Goal: Information Seeking & Learning: Learn about a topic

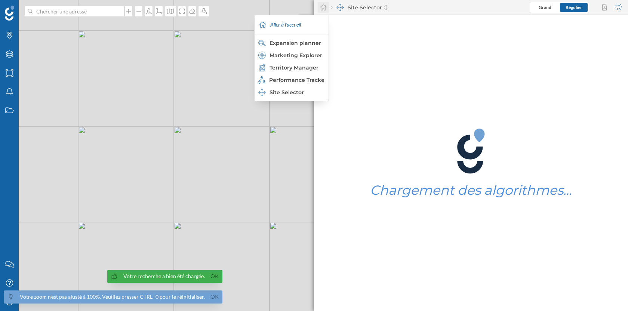
click at [323, 8] on icon at bounding box center [323, 7] width 7 height 7
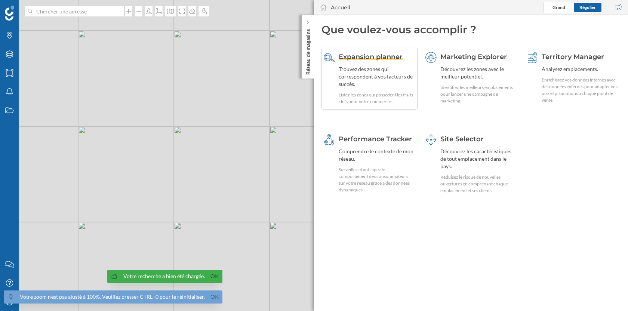
click at [383, 83] on div "Trouvez des zones qui correspondent à vos facteurs de succès." at bounding box center [377, 76] width 77 height 22
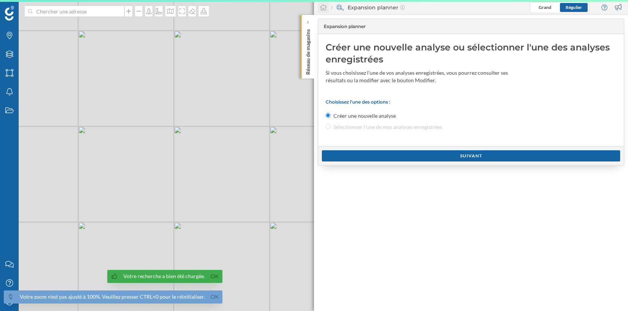
click at [320, 8] on icon at bounding box center [323, 7] width 7 height 7
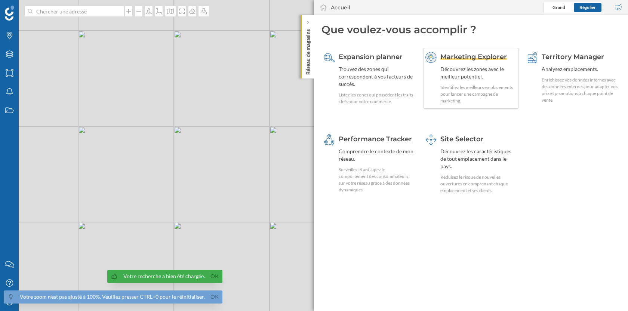
click at [473, 83] on div "Marketing Explorer Découvrez les zones avec le meilleur potentiel. Identifiez l…" at bounding box center [479, 78] width 77 height 52
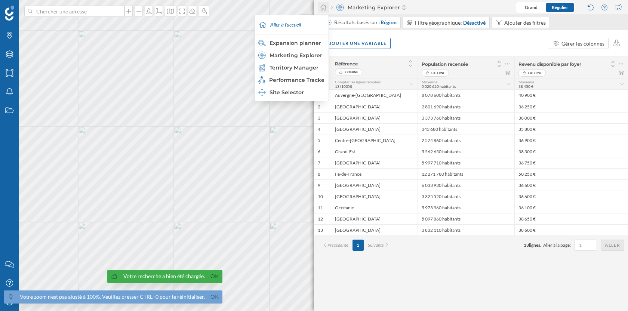
click at [322, 7] on icon at bounding box center [323, 7] width 7 height 7
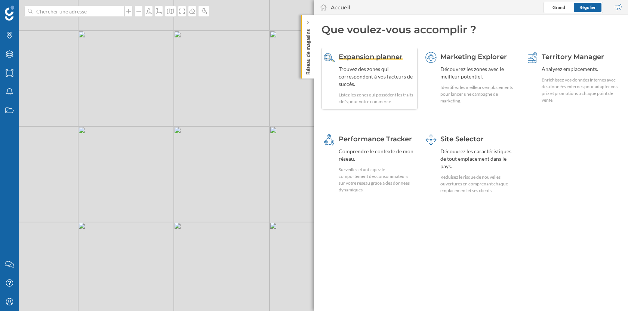
click at [399, 72] on div "Trouvez des zones qui correspondent à vos facteurs de succès." at bounding box center [377, 76] width 77 height 22
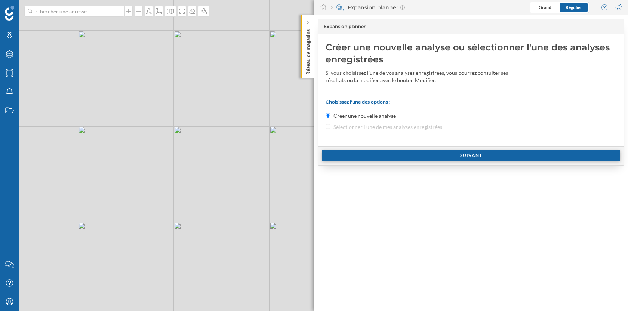
click at [386, 157] on div "Suivant" at bounding box center [471, 155] width 298 height 11
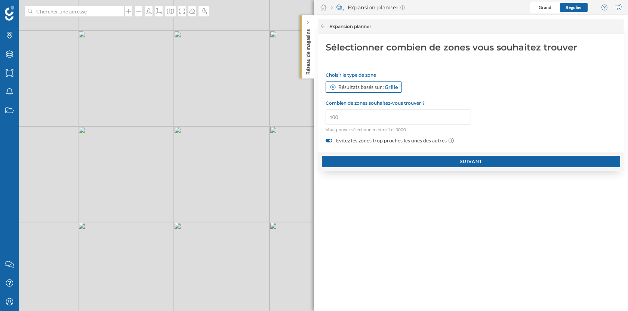
click at [374, 91] on div "Résultats basés sur : Grille" at bounding box center [368, 86] width 59 height 7
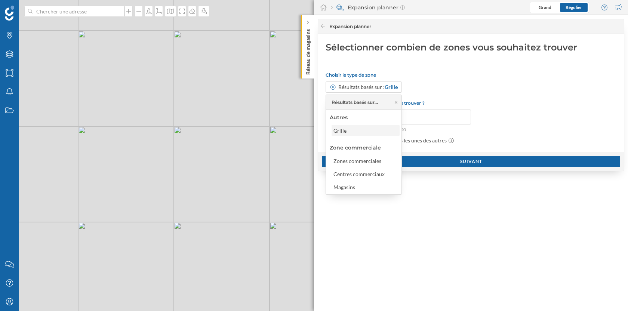
click at [365, 133] on div "Grille" at bounding box center [366, 131] width 64 height 8
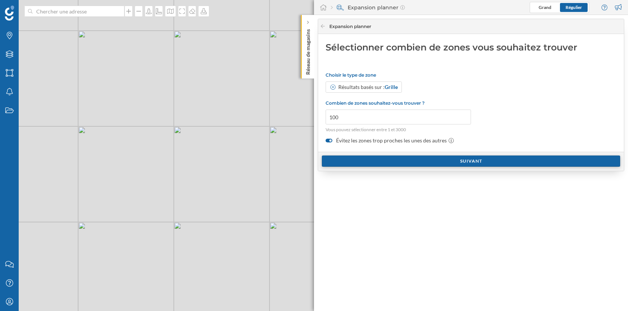
click at [368, 157] on div "Suivant" at bounding box center [471, 161] width 298 height 11
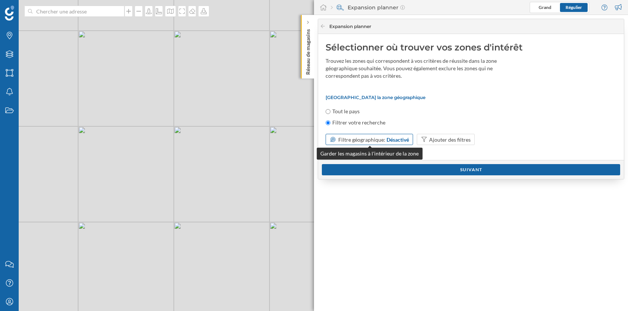
click at [391, 140] on div "Désactivé" at bounding box center [398, 140] width 22 height 8
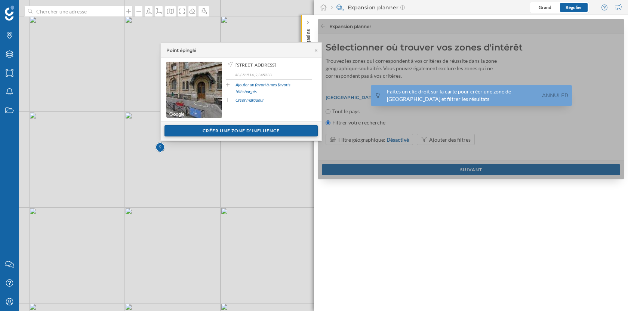
click at [242, 130] on div "Créer une zone d'influence" at bounding box center [241, 130] width 153 height 11
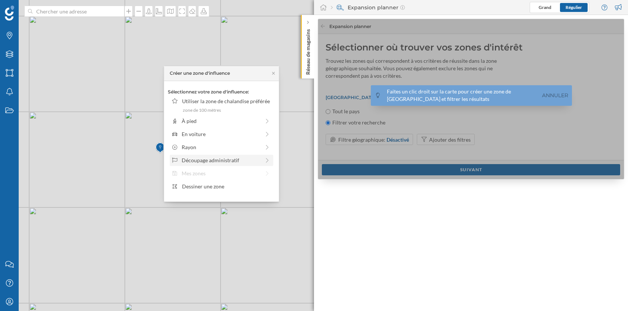
click at [230, 161] on div "Découpage administratif" at bounding box center [221, 160] width 79 height 8
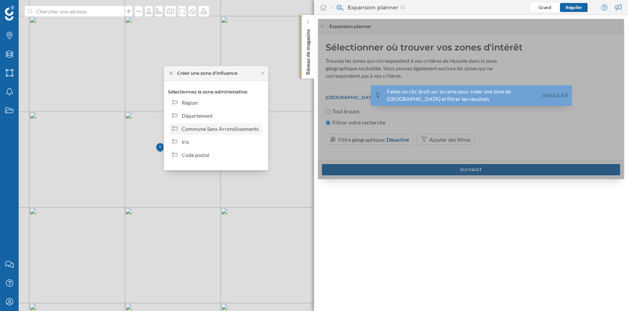
click at [220, 129] on div "Commune Sans Arrondissements" at bounding box center [221, 129] width 78 height 8
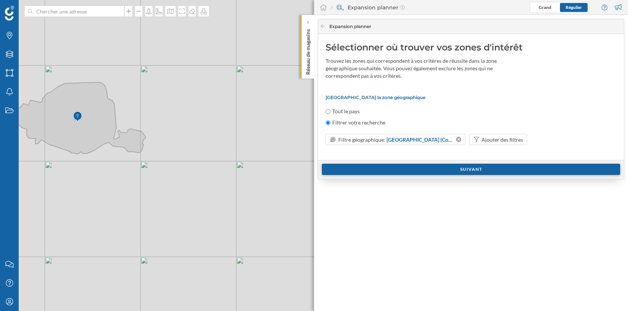
click at [442, 170] on div "Suivant" at bounding box center [471, 169] width 298 height 11
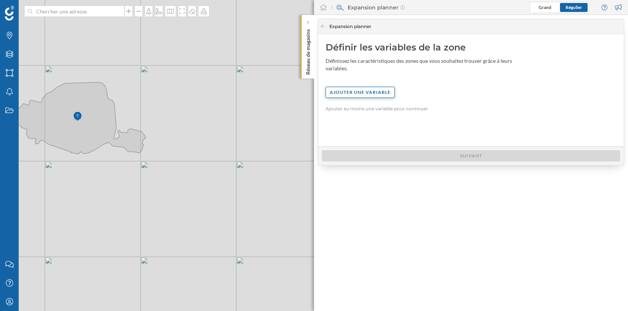
click at [376, 95] on div "Ajouter une variable" at bounding box center [360, 92] width 69 height 11
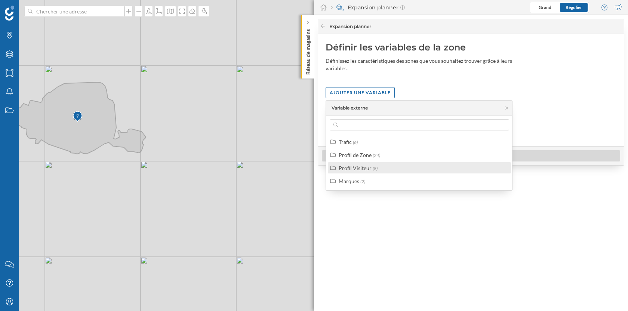
click at [375, 169] on span "(8)" at bounding box center [375, 169] width 5 height 6
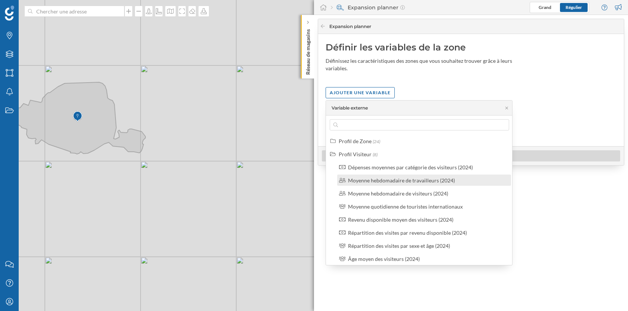
scroll to position [30, 0]
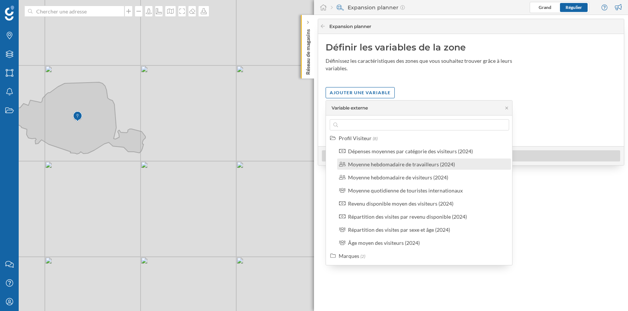
click at [377, 192] on div "Moyenne quotidienne de touristes internationaux" at bounding box center [405, 190] width 115 height 6
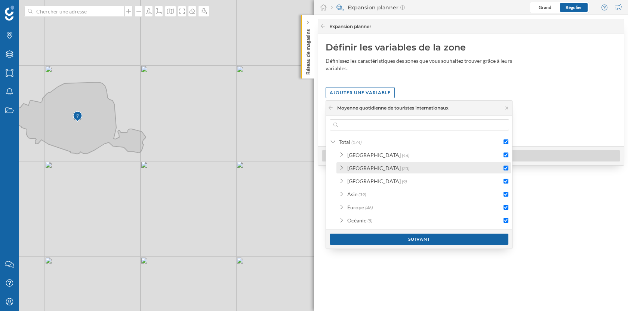
click at [380, 166] on div "[GEOGRAPHIC_DATA]" at bounding box center [373, 168] width 53 height 6
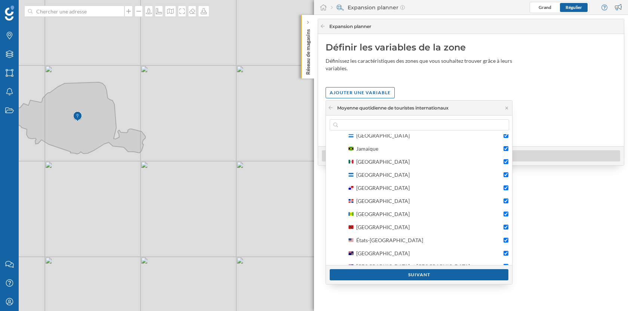
scroll to position [200, 0]
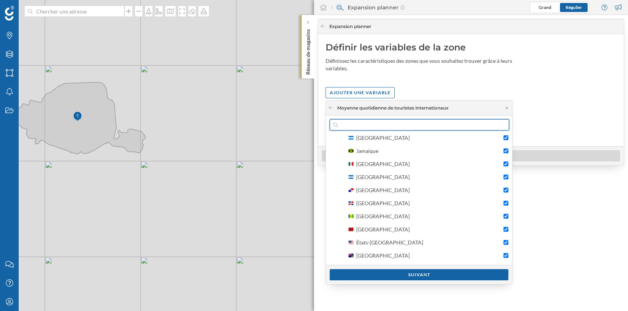
click at [361, 127] on input "text" at bounding box center [419, 124] width 163 height 11
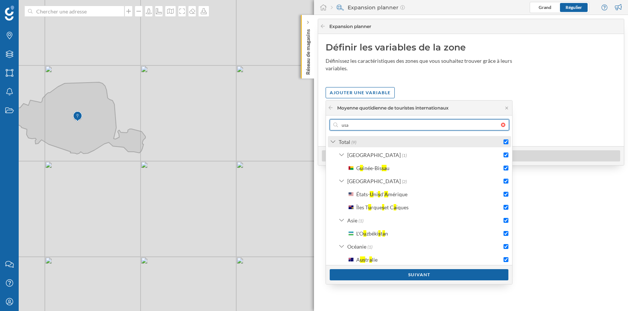
type input "usa"
click at [504, 140] on input "checkbox" at bounding box center [506, 142] width 5 height 5
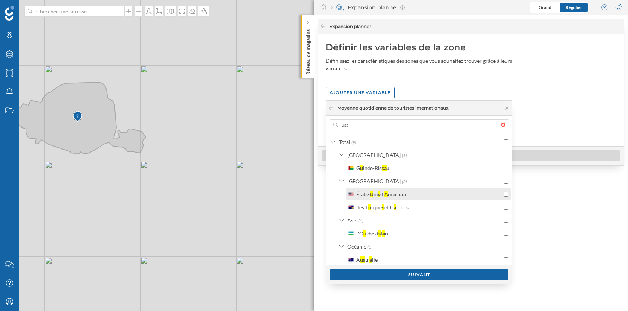
click at [504, 193] on input "checkbox" at bounding box center [506, 194] width 5 height 5
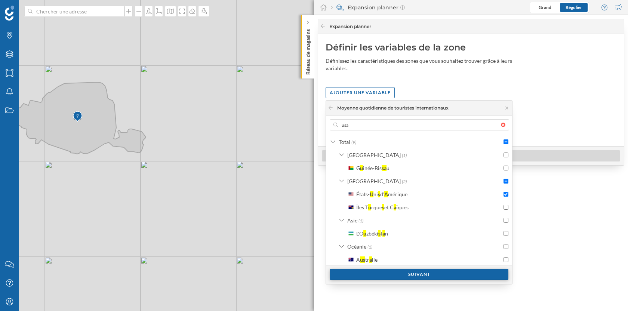
click at [377, 274] on div "Suivant" at bounding box center [419, 274] width 179 height 11
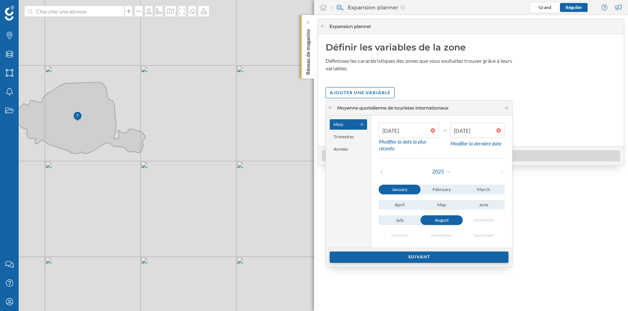
click at [410, 255] on div "Suivant" at bounding box center [419, 257] width 179 height 11
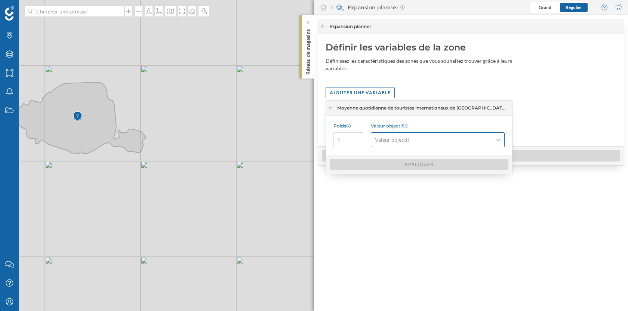
click at [386, 141] on span "Valeur objectif" at bounding box center [392, 139] width 34 height 7
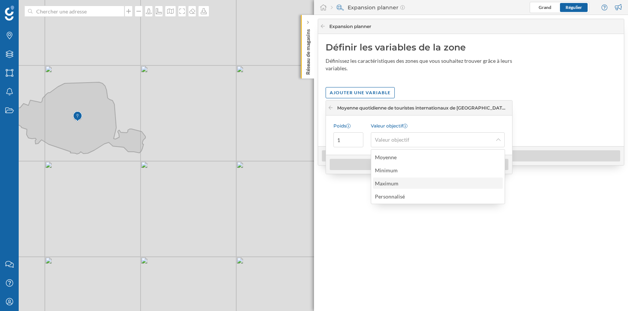
click at [395, 182] on div "Maximum" at bounding box center [387, 183] width 24 height 6
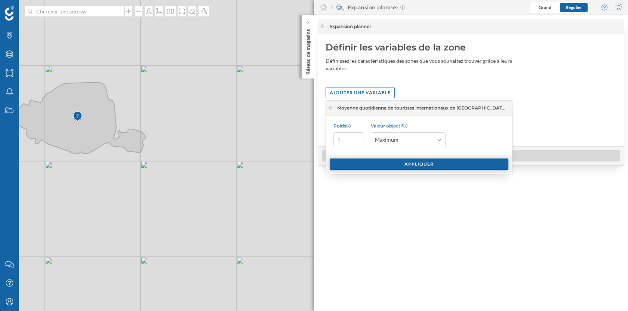
click at [403, 166] on div "Appliquer" at bounding box center [419, 164] width 179 height 11
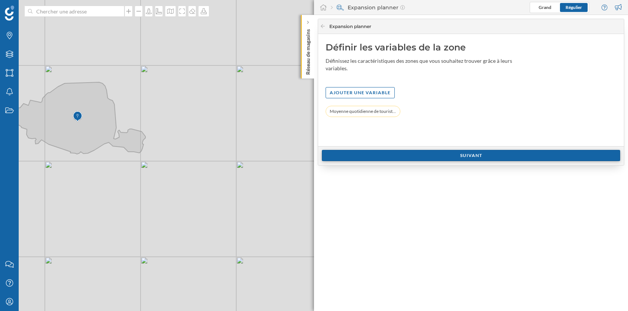
click at [418, 155] on div "Suivant" at bounding box center [471, 155] width 298 height 11
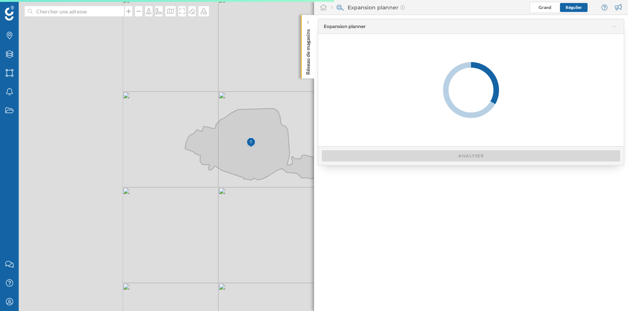
drag, startPoint x: 46, startPoint y: 170, endPoint x: 226, endPoint y: 197, distance: 181.2
click at [226, 197] on div "© Mapbox © OpenStreetMap Improve this map" at bounding box center [314, 155] width 628 height 311
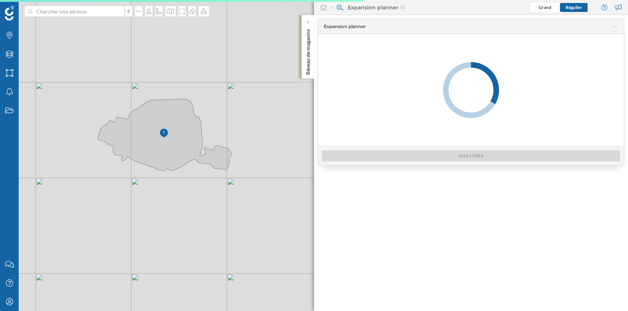
drag, startPoint x: 226, startPoint y: 197, endPoint x: 133, endPoint y: 187, distance: 93.3
click at [133, 187] on div "© Mapbox © OpenStreetMap Improve this map" at bounding box center [314, 155] width 628 height 311
